Goal: Book appointment/travel/reservation

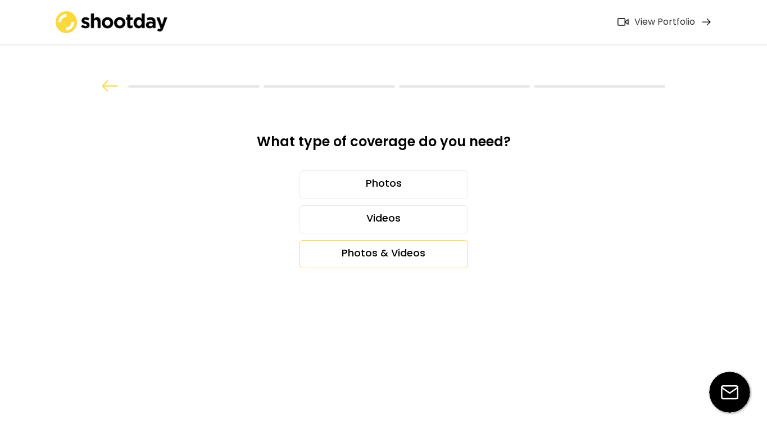
click at [411, 252] on div "Photos & Videos" at bounding box center [384, 254] width 169 height 28
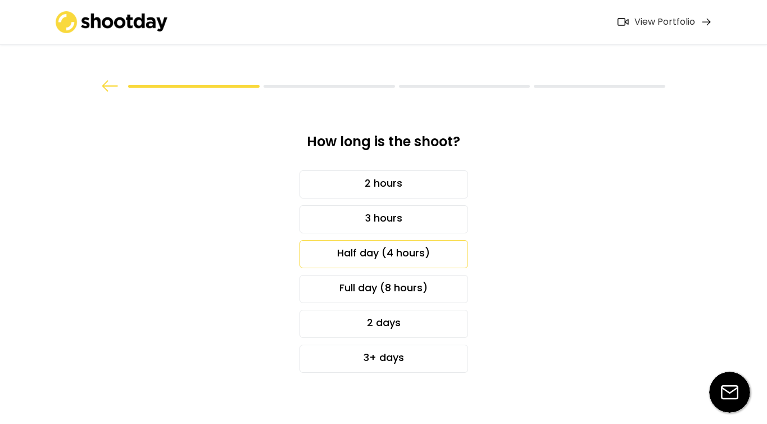
click at [419, 250] on div "Half day (4 hours)" at bounding box center [384, 254] width 169 height 28
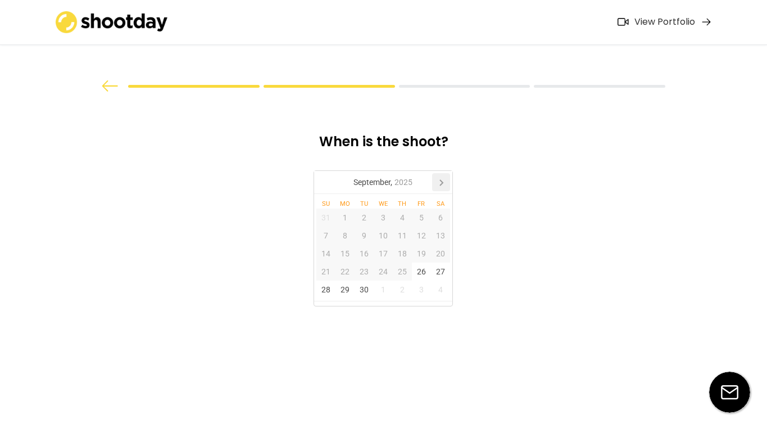
click at [441, 183] on icon at bounding box center [441, 182] width 18 height 18
click at [440, 234] on div "11" at bounding box center [440, 235] width 19 height 18
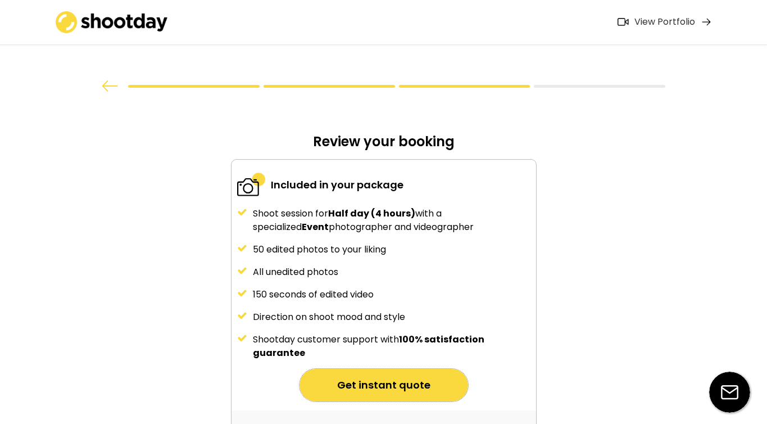
click at [445, 393] on button "Get instant quote" at bounding box center [384, 385] width 169 height 33
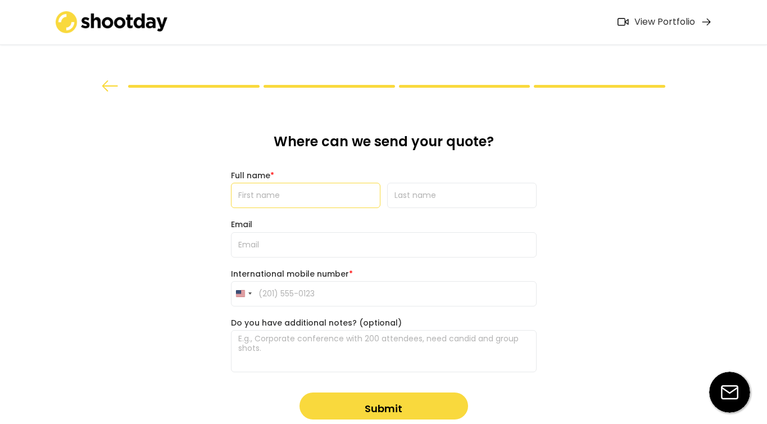
click at [270, 192] on input "input" at bounding box center [305, 195] width 149 height 25
type input "[PERSON_NAME]"
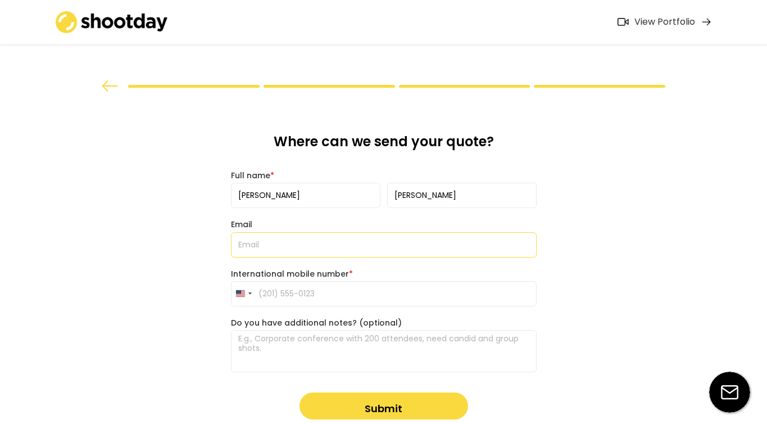
type input "a"
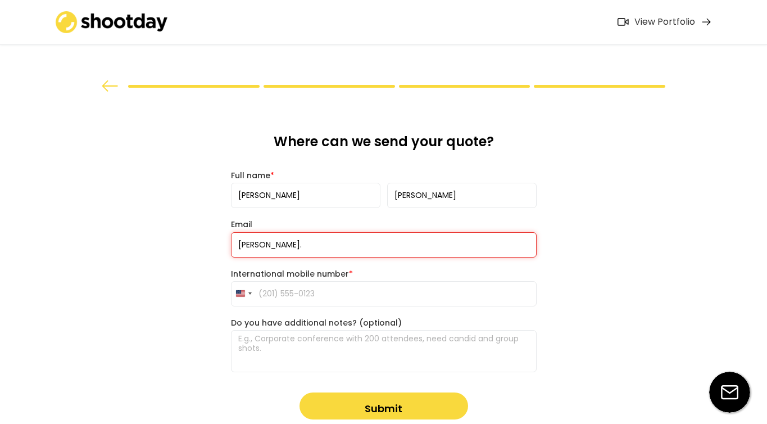
type input "[PERSON_NAME][EMAIL_ADDRESS][PERSON_NAME][DOMAIN_NAME]"
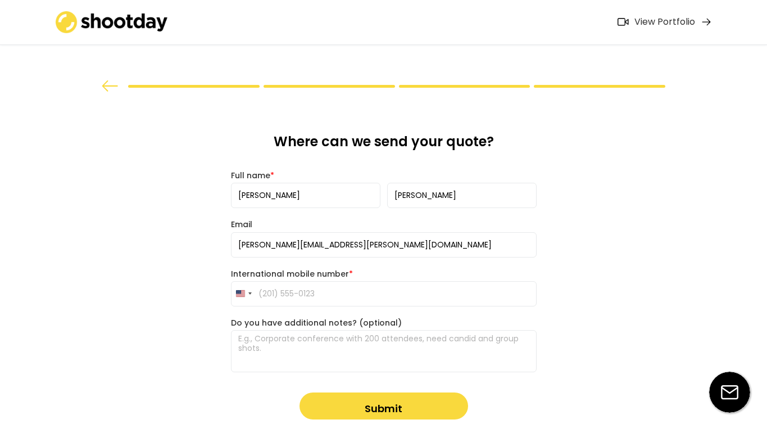
click at [374, 287] on input "tel" at bounding box center [384, 293] width 306 height 25
type input "[PHONE_NUMBER]"
click at [377, 355] on textarea at bounding box center [384, 351] width 306 height 42
paste textarea "Hi! I’m writing on behalf of Civic Entertainment Group and we are producing a b…"
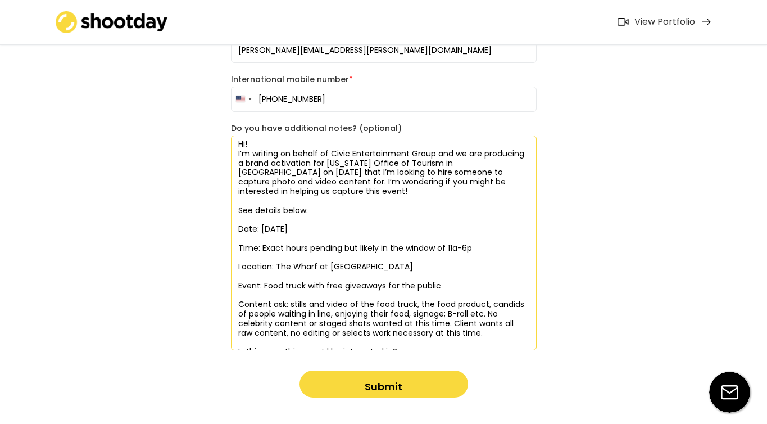
scroll to position [230, 0]
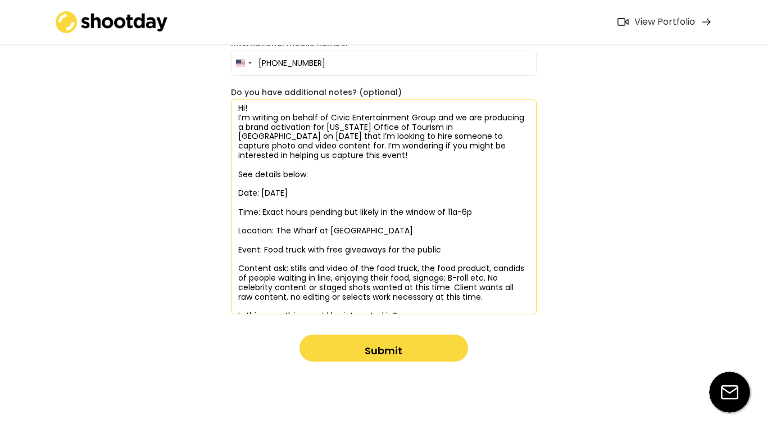
type textarea "Hi! I’m writing on behalf of Civic Entertainment Group and we are producing a b…"
click at [401, 354] on button "Submit" at bounding box center [384, 347] width 169 height 27
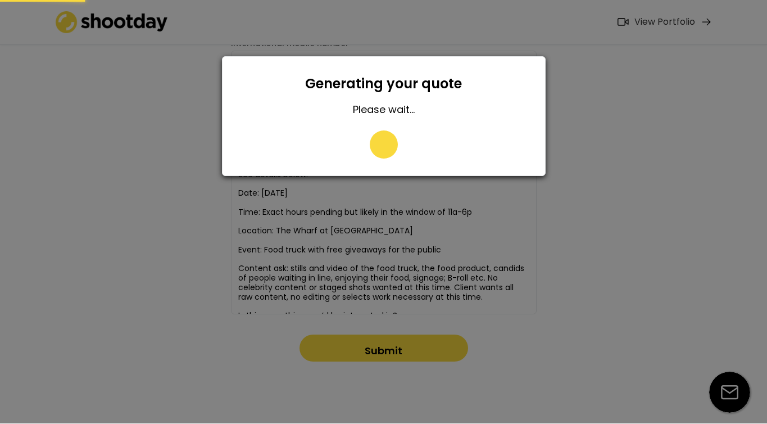
type input "[PHONE_NUMBER]"
